Goal: Information Seeking & Learning: Learn about a topic

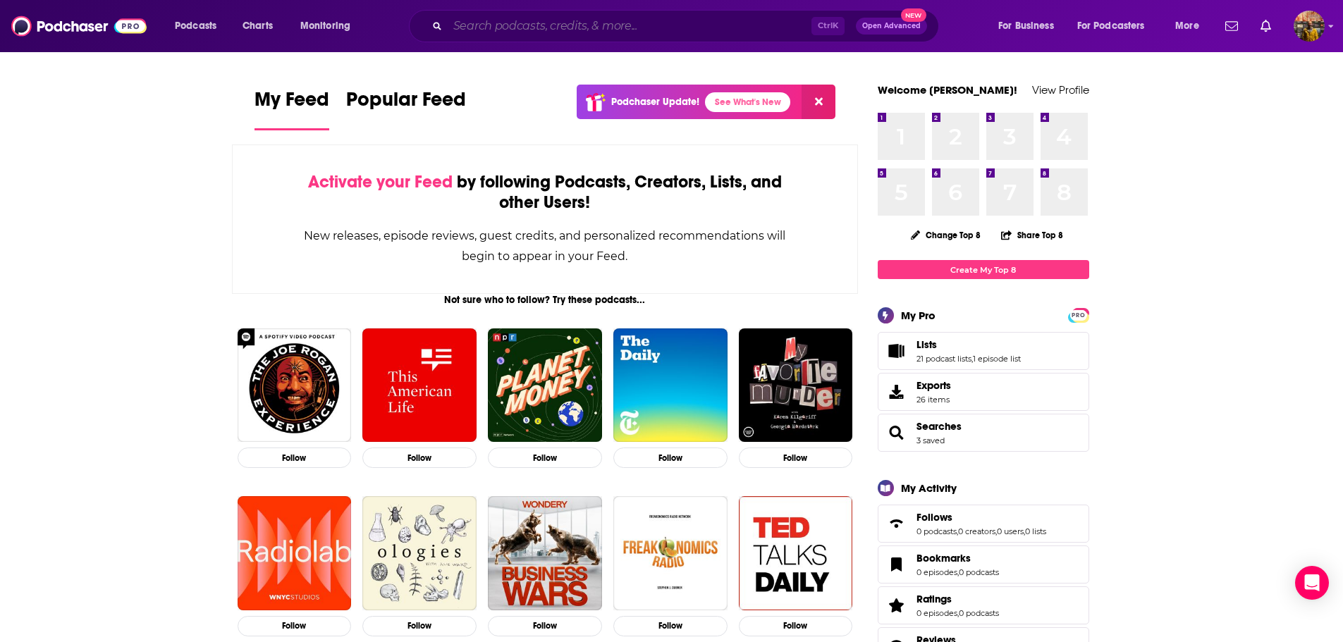
click at [454, 24] on input "Search podcasts, credits, & more..." at bounding box center [630, 26] width 364 height 23
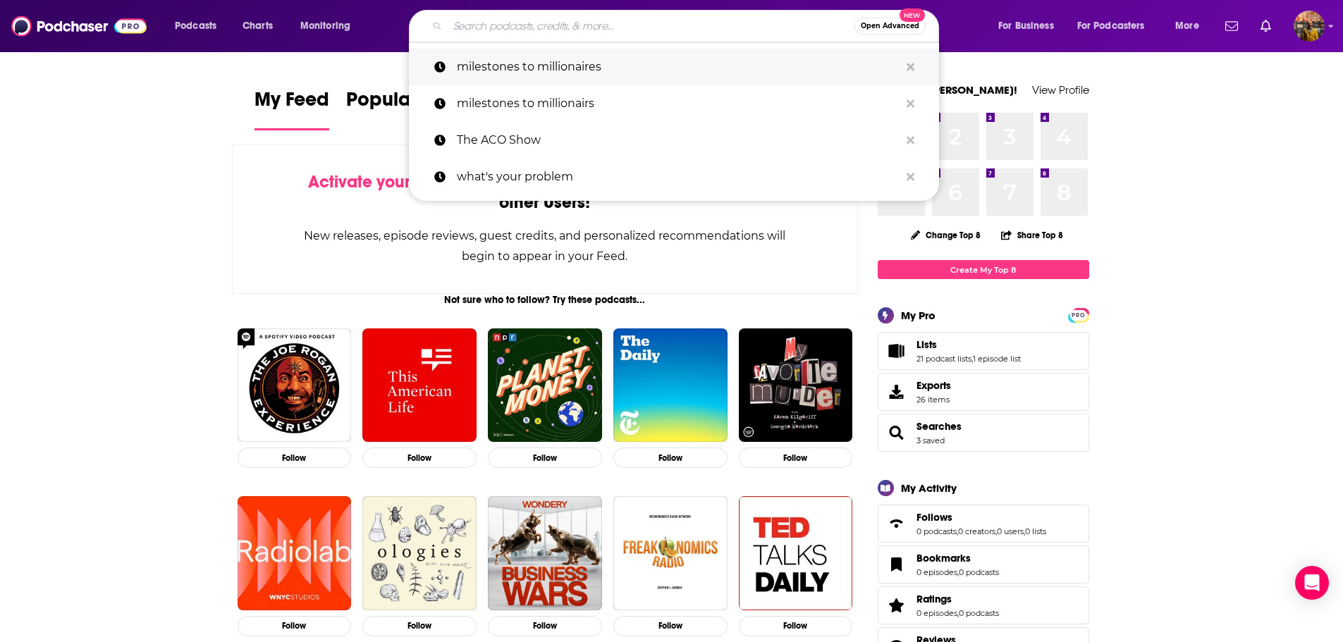
click at [483, 59] on p "milestones to millionaires" at bounding box center [678, 67] width 443 height 37
type input "milestones to millionaires"
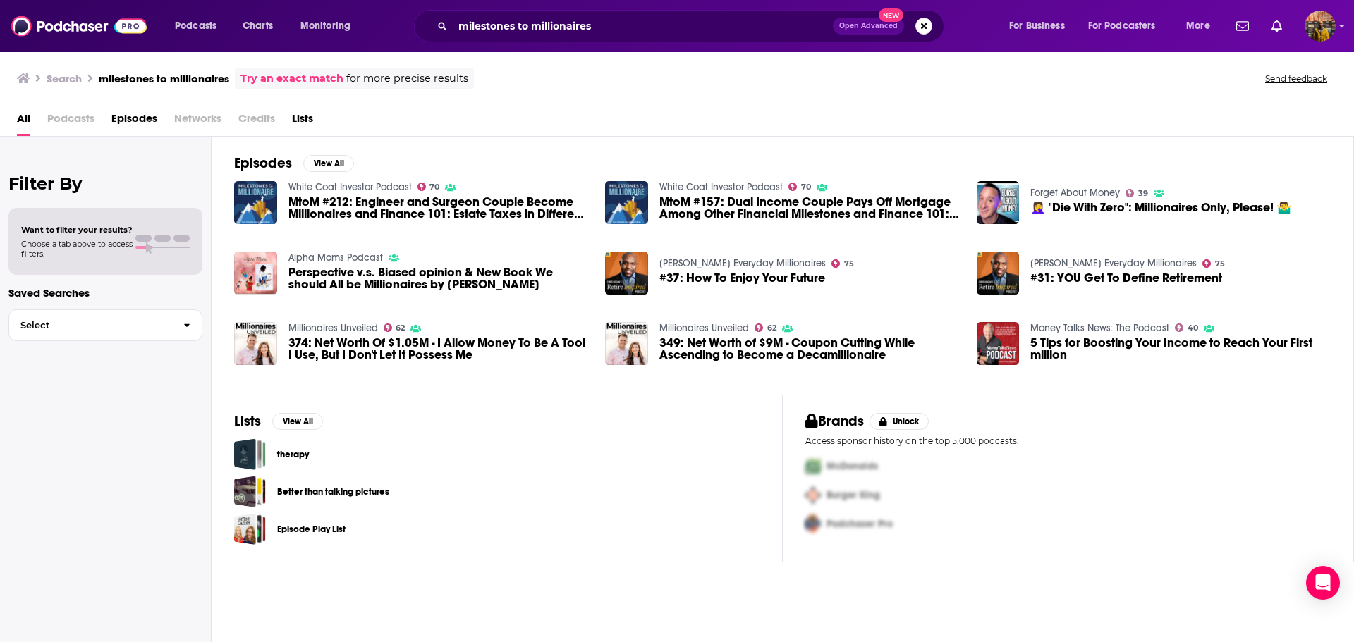
click at [405, 214] on span "MtoM #212: Engineer and Surgeon Couple Become Millionaires and Finance 101: Est…" at bounding box center [438, 208] width 300 height 24
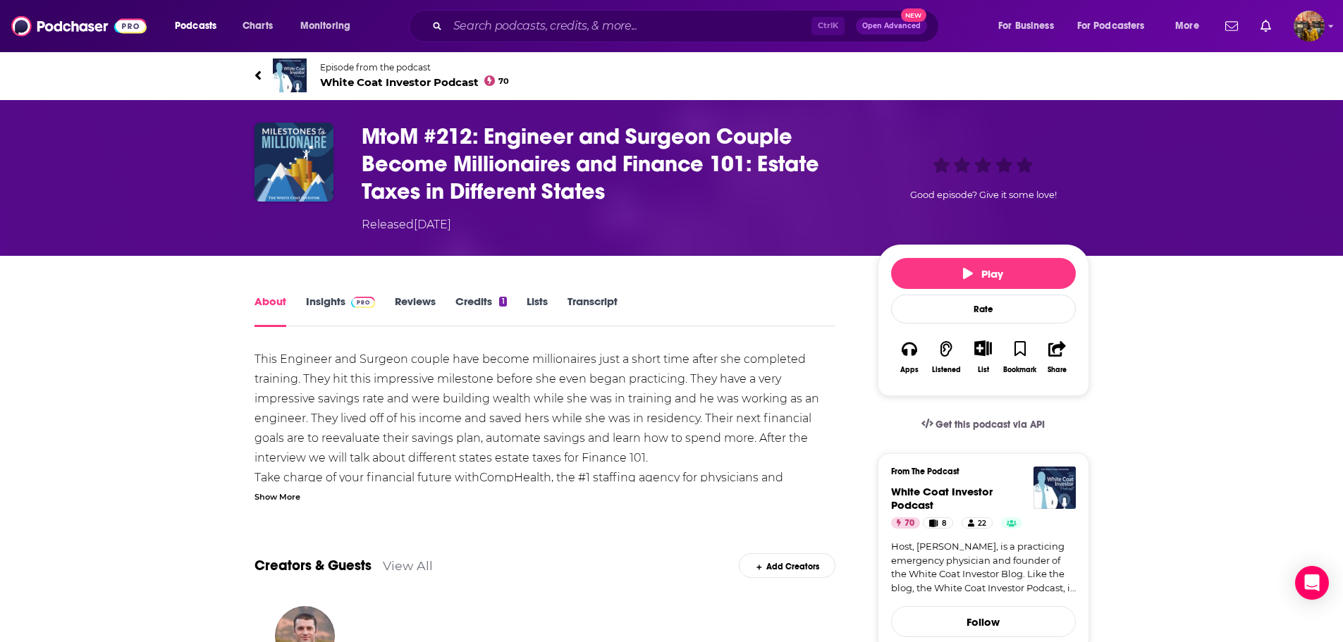
click at [606, 310] on link "Transcript" at bounding box center [592, 311] width 50 height 32
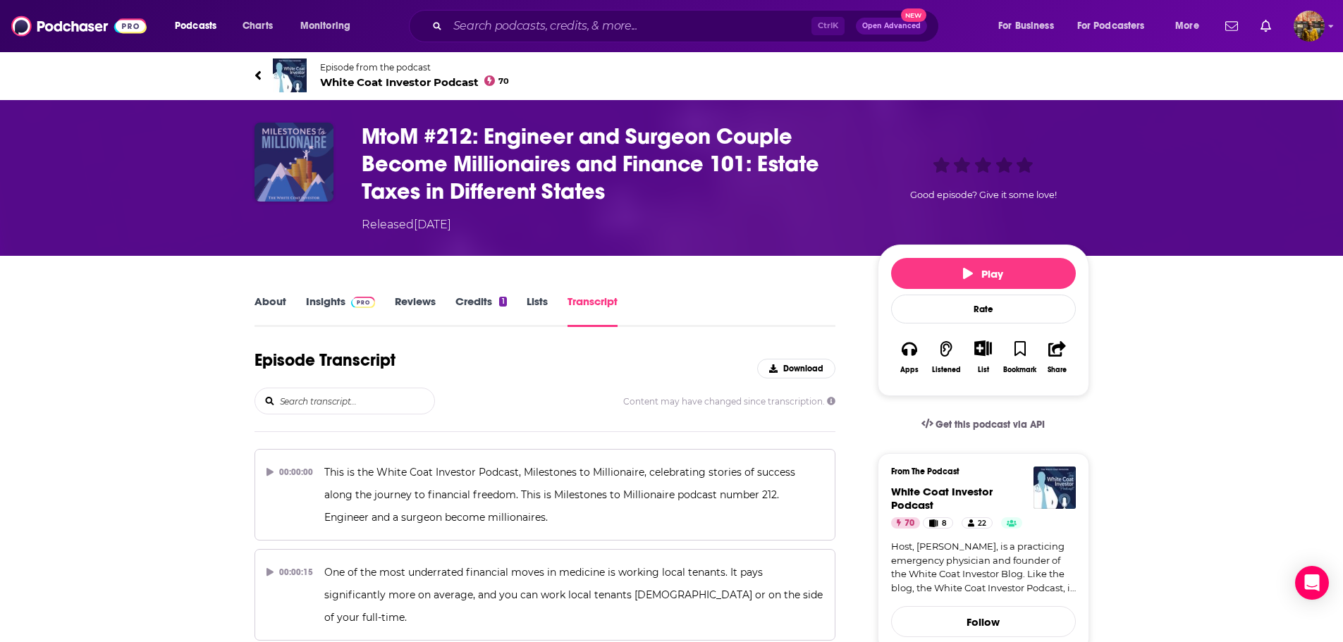
click at [292, 150] on img "MtoM #212: Engineer and Surgeon Couple Become Millionaires and Finance 101: Est…" at bounding box center [293, 162] width 79 height 79
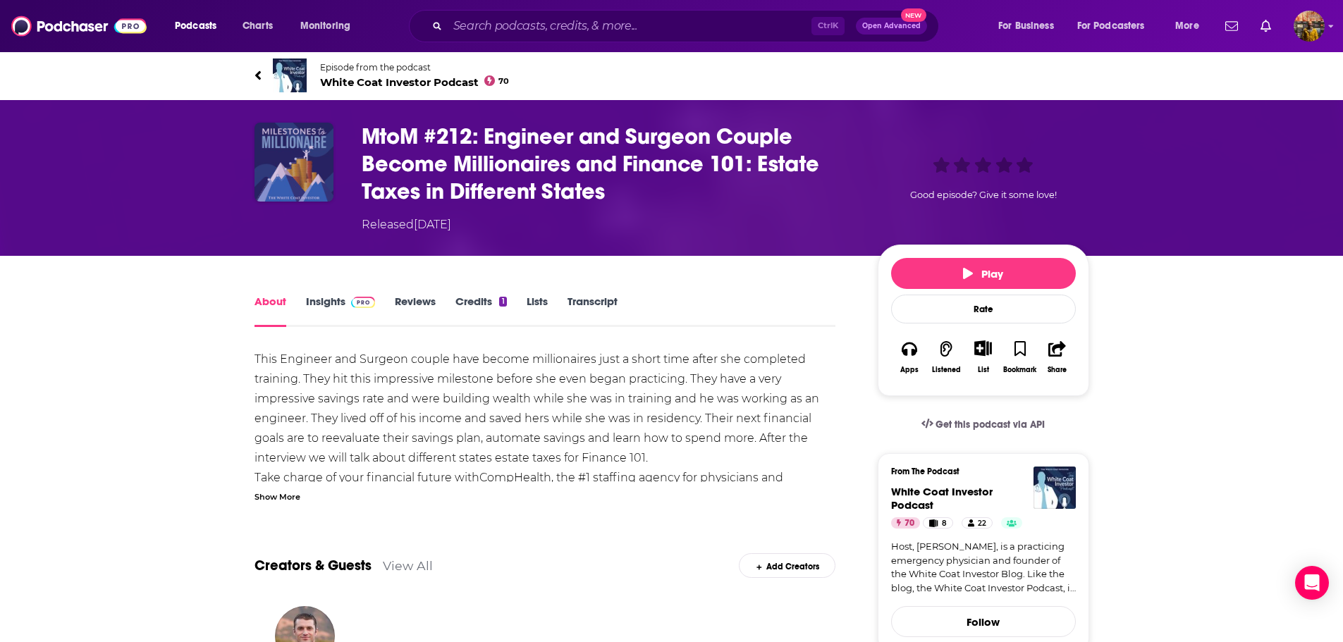
click at [311, 176] on img "MtoM #212: Engineer and Surgeon Couple Become Millionaires and Finance 101: Est…" at bounding box center [293, 162] width 79 height 79
click at [331, 302] on link "Insights" at bounding box center [341, 311] width 70 height 32
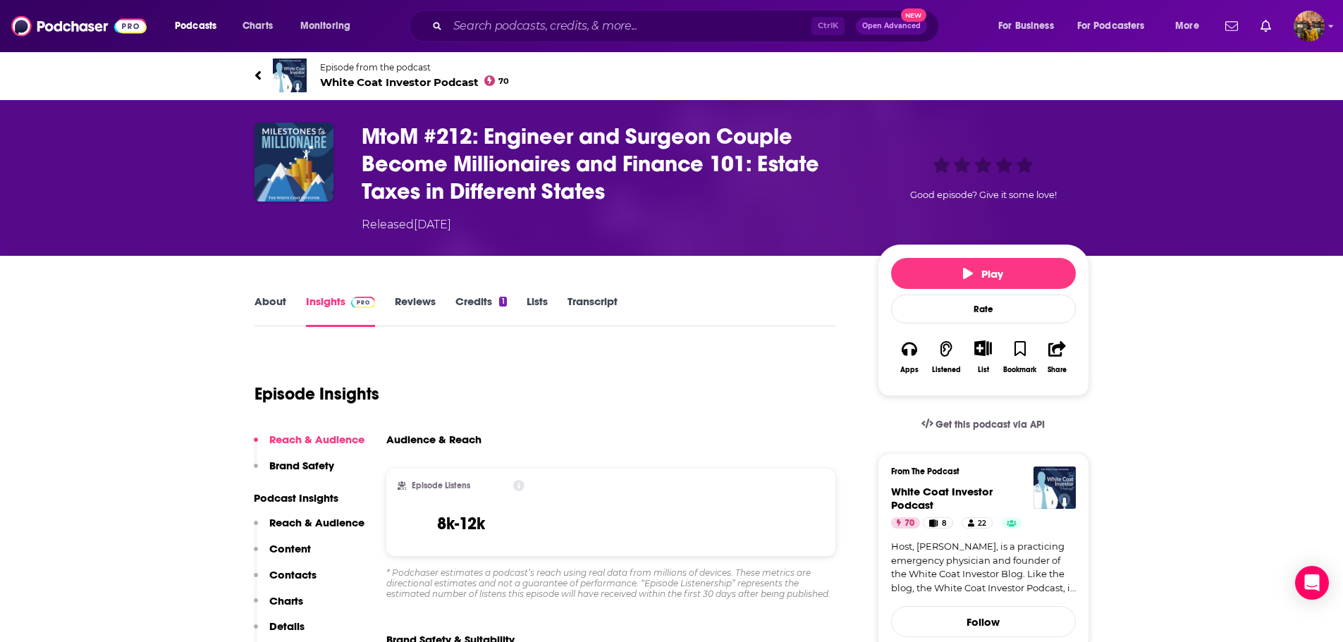
click at [419, 79] on span "White Coat Investor Podcast 70" at bounding box center [415, 81] width 190 height 13
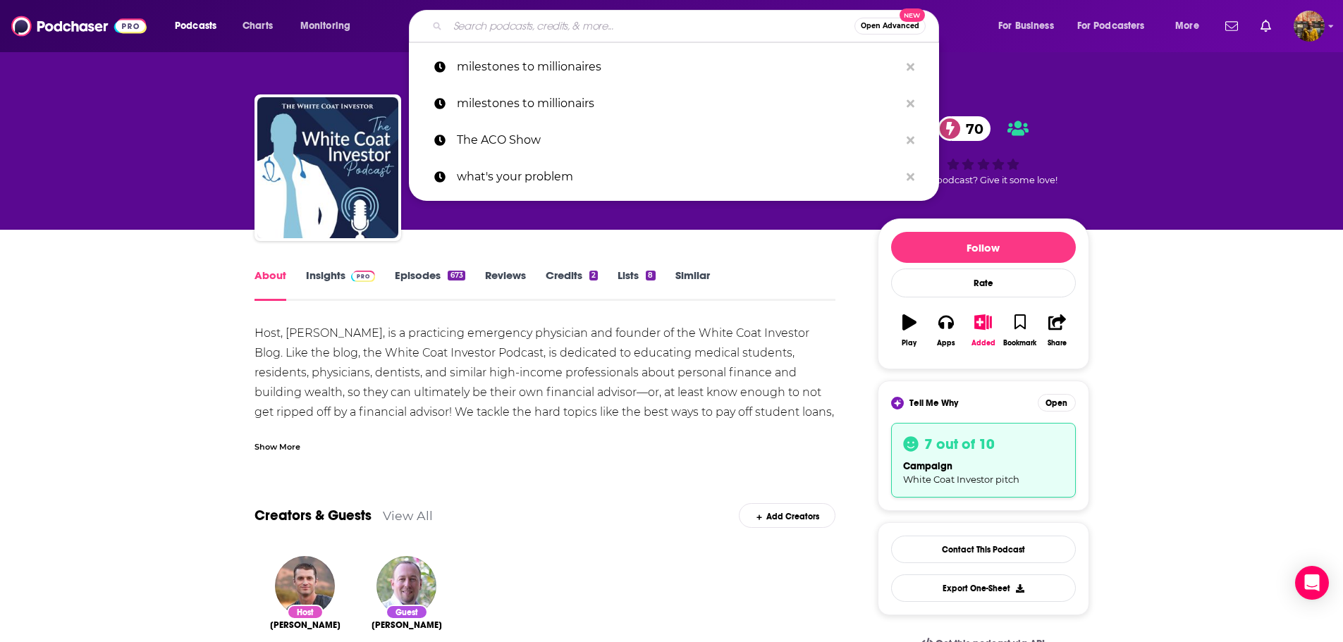
click at [501, 23] on input "Search podcasts, credits, & more..." at bounding box center [651, 26] width 407 height 23
click at [489, 56] on p "milestones to millionaires" at bounding box center [678, 67] width 443 height 37
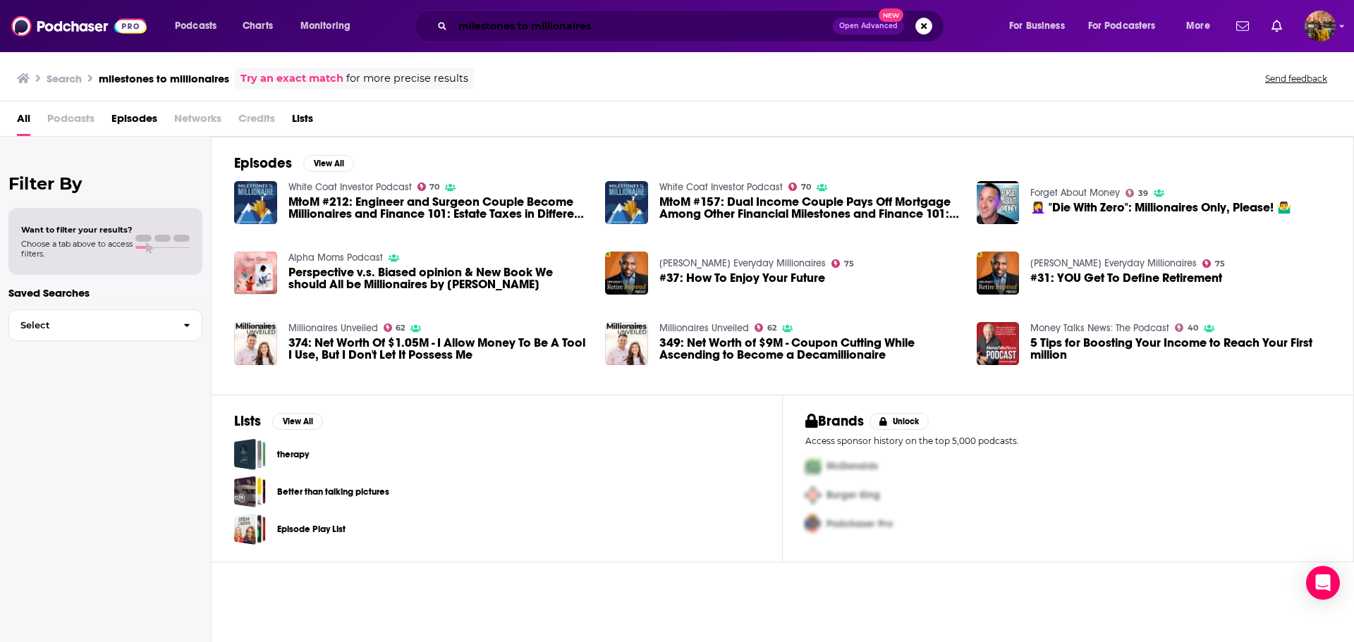
click at [478, 20] on input "milestones to millionaires" at bounding box center [643, 26] width 380 height 23
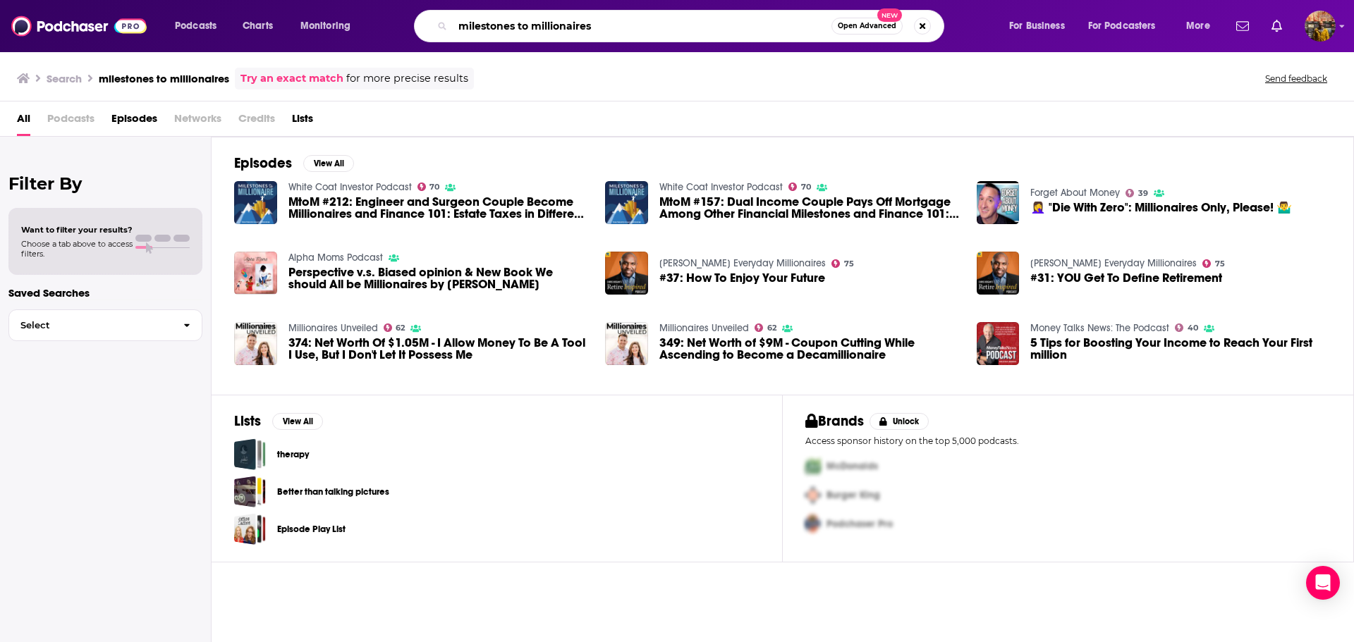
click at [478, 20] on input "milestones to millionaires" at bounding box center [642, 26] width 379 height 23
click at [318, 191] on link "White Coat Investor Podcast" at bounding box center [349, 187] width 123 height 12
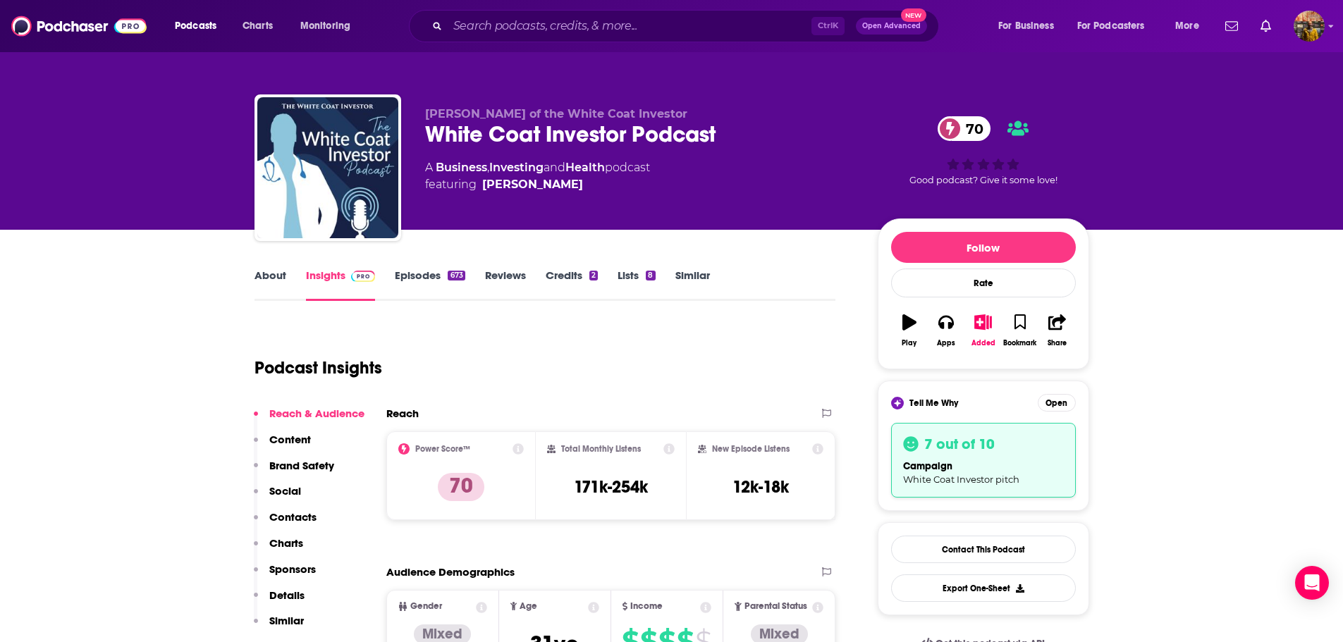
click at [413, 278] on link "Episodes 673" at bounding box center [430, 285] width 70 height 32
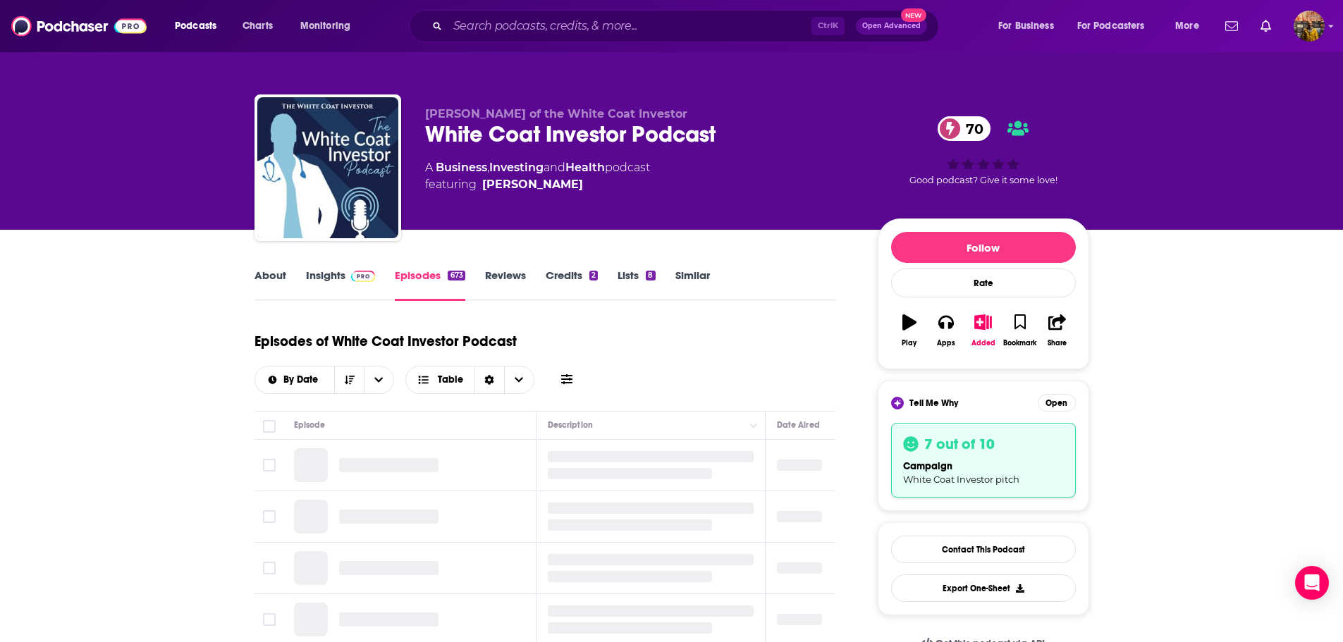
click at [567, 385] on icon at bounding box center [566, 379] width 11 height 11
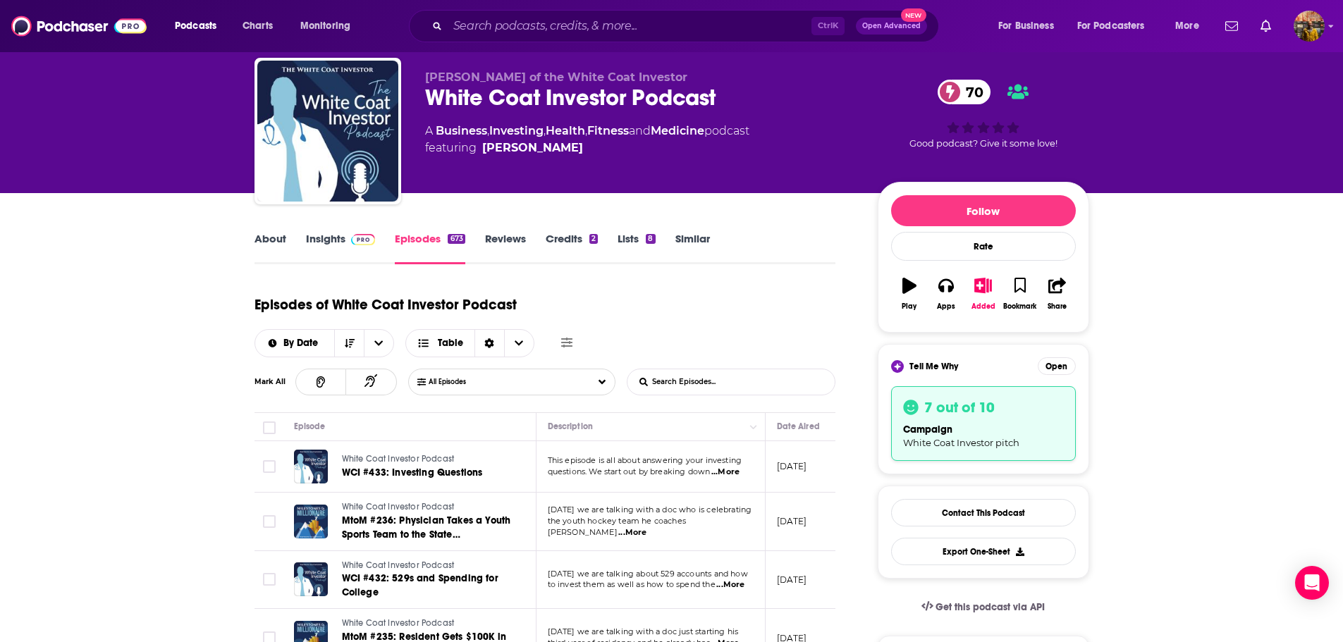
scroll to position [211, 0]
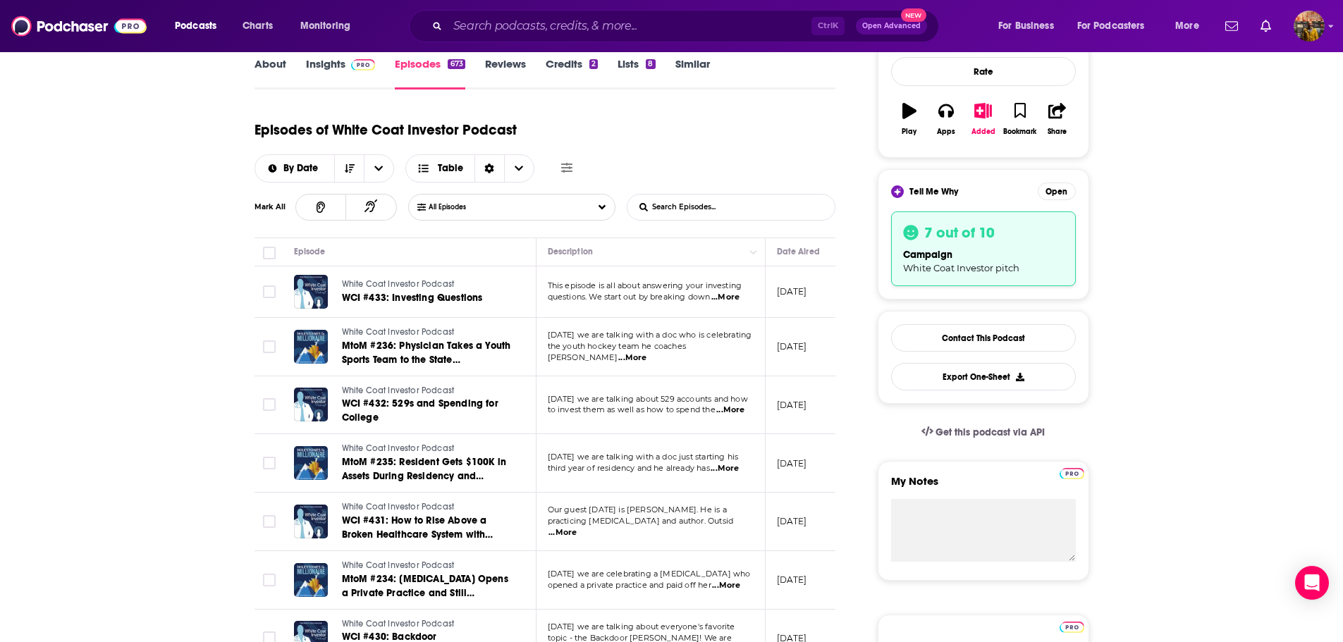
click at [739, 296] on span "...More" at bounding box center [725, 297] width 28 height 11
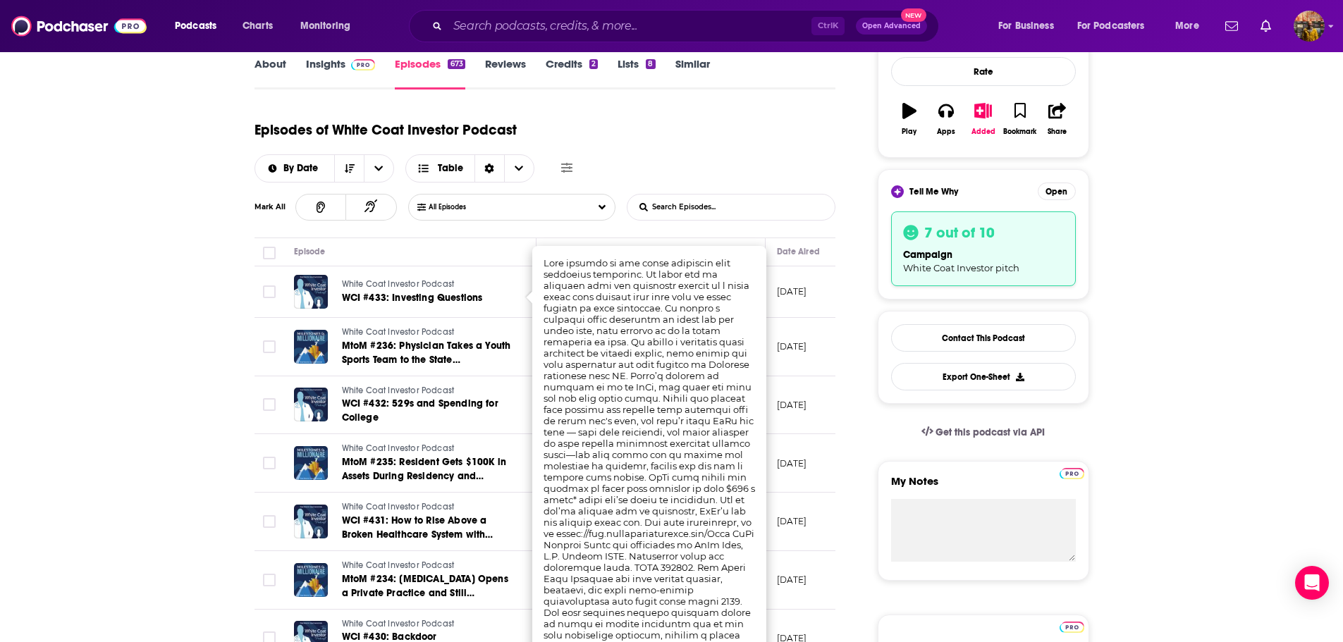
drag, startPoint x: 102, startPoint y: 314, endPoint x: 110, endPoint y: 314, distance: 7.8
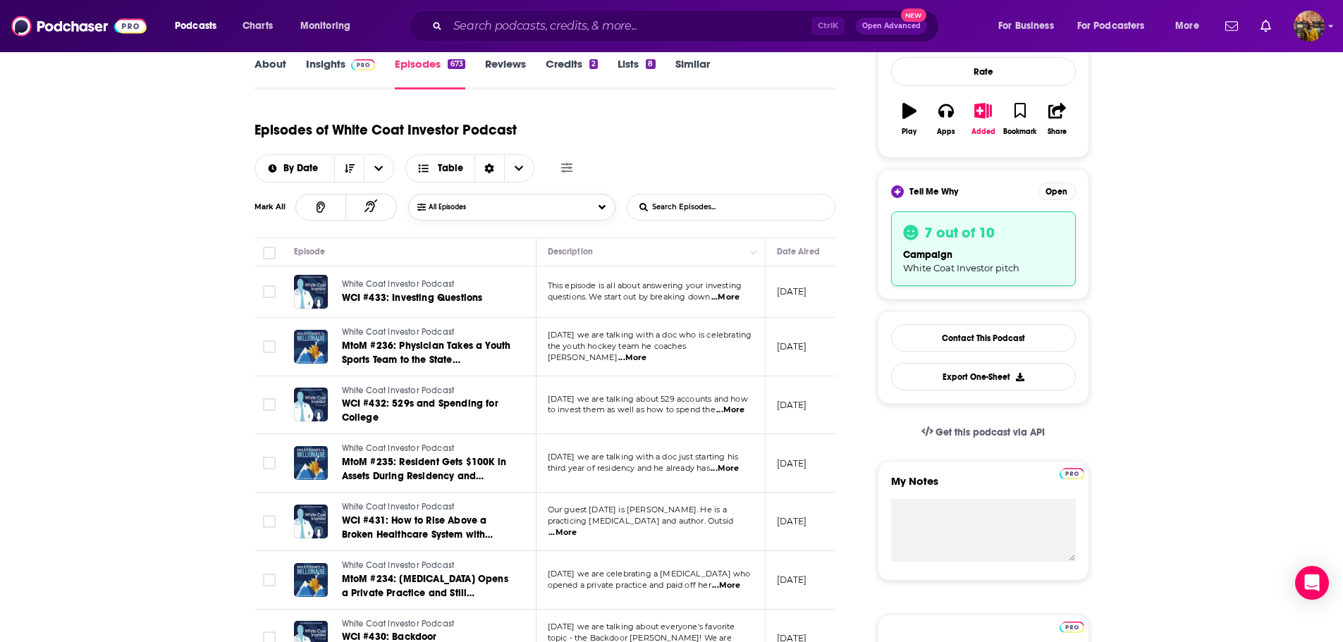
click at [606, 206] on button "All Episodes" at bounding box center [511, 207] width 207 height 27
click at [673, 140] on div "Episodes of White Coat Investor Podcast By Date Table" at bounding box center [545, 147] width 582 height 70
click at [323, 61] on link "Insights" at bounding box center [341, 73] width 70 height 32
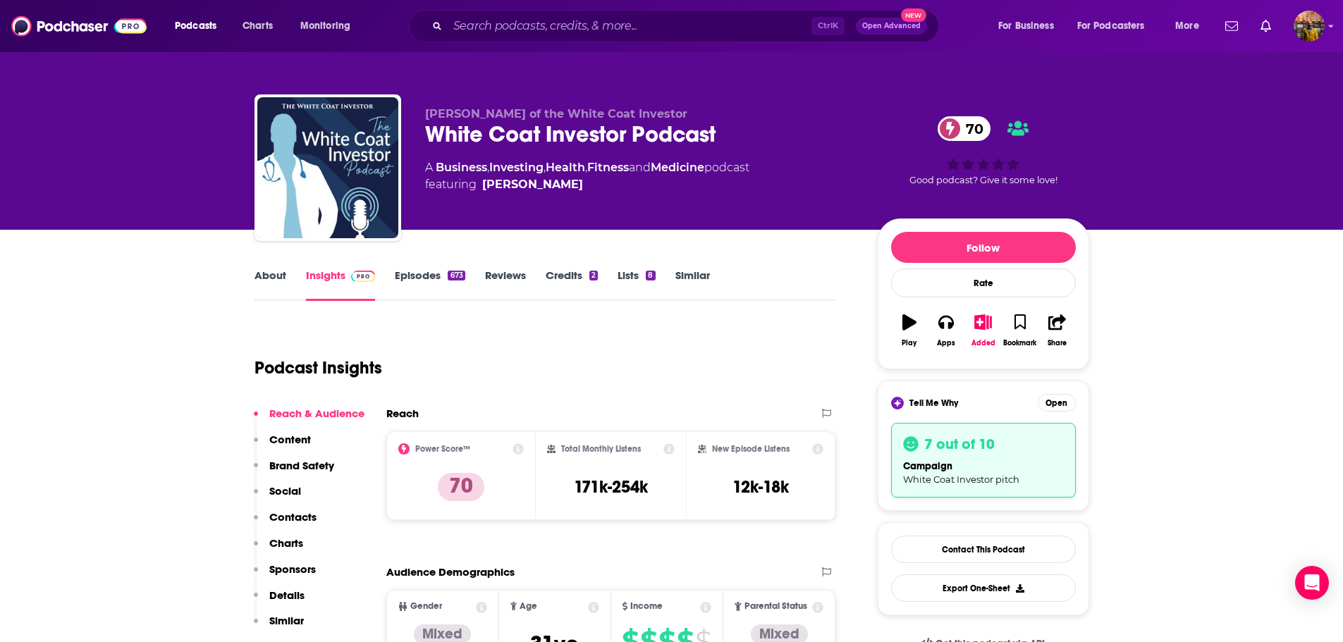
click at [270, 281] on link "About" at bounding box center [270, 285] width 32 height 32
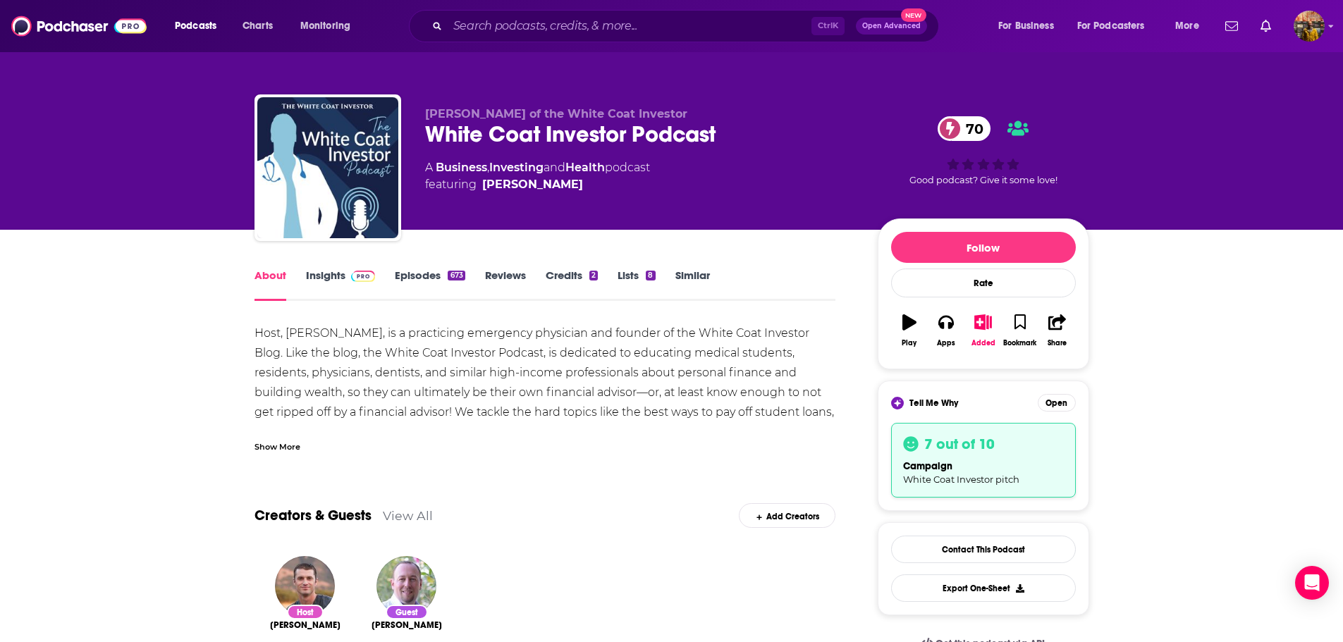
click at [268, 446] on div "Show More" at bounding box center [277, 445] width 46 height 13
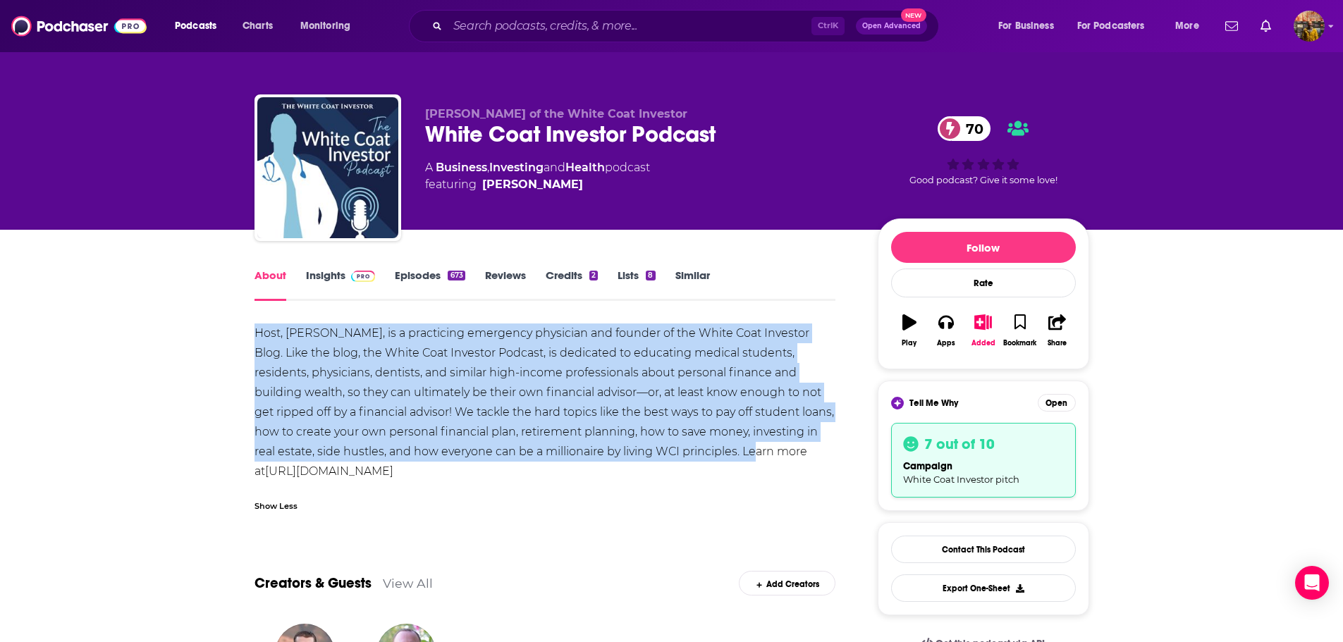
drag, startPoint x: 251, startPoint y: 327, endPoint x: 651, endPoint y: 450, distance: 419.0
copy div "Host, [PERSON_NAME], is a practicing emergency physician and founder of the Whi…"
